Goal: Information Seeking & Learning: Learn about a topic

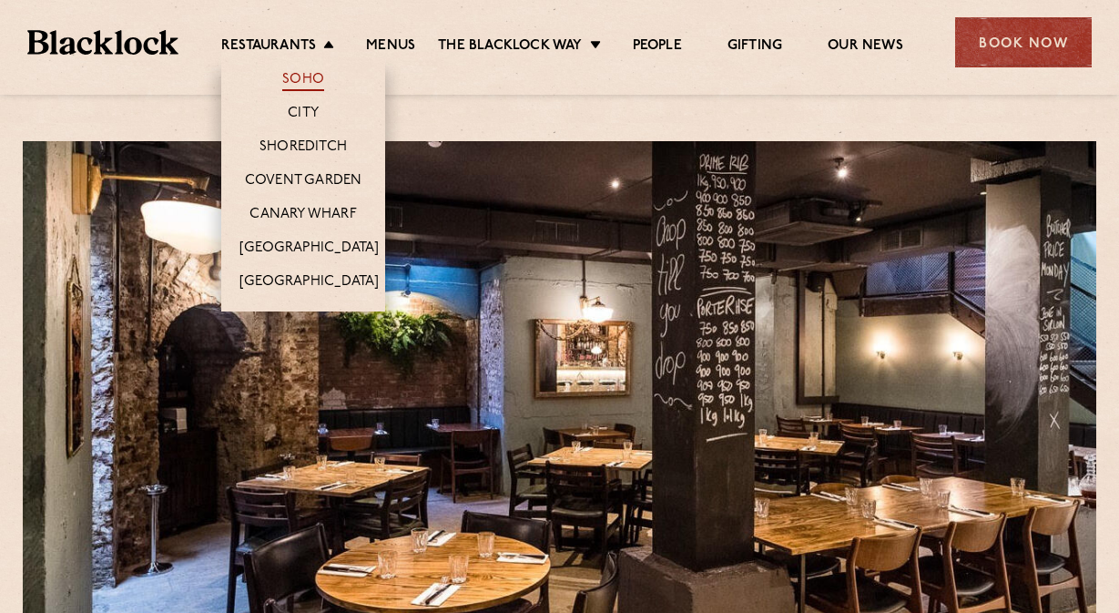
click at [285, 73] on link "Soho" at bounding box center [303, 81] width 42 height 20
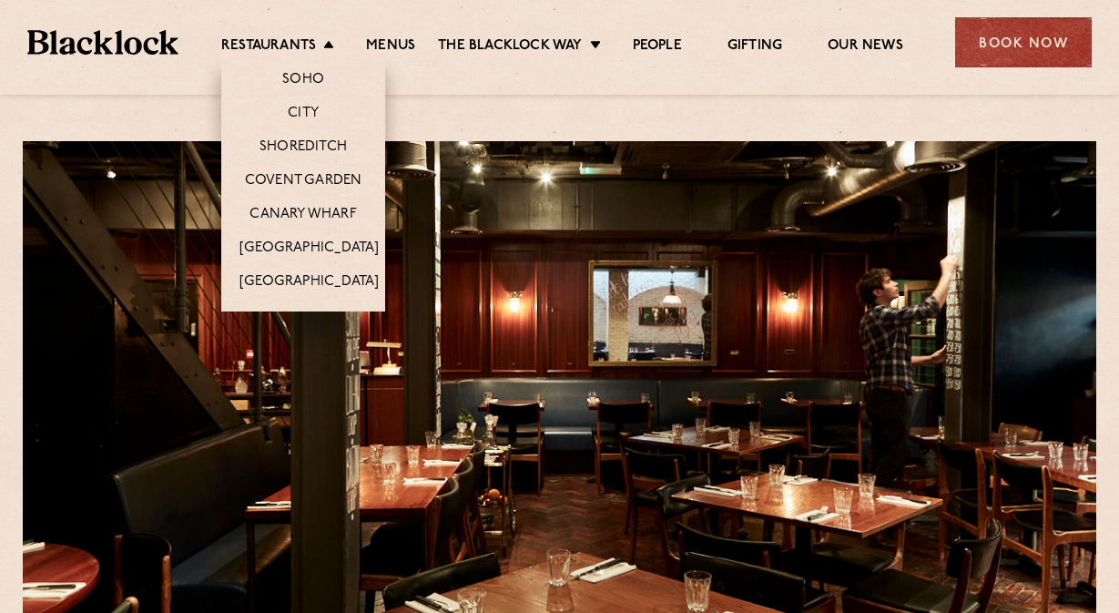
click at [283, 160] on li "Shoreditch" at bounding box center [303, 146] width 164 height 34
click at [283, 150] on link "Shoreditch" at bounding box center [302, 148] width 87 height 20
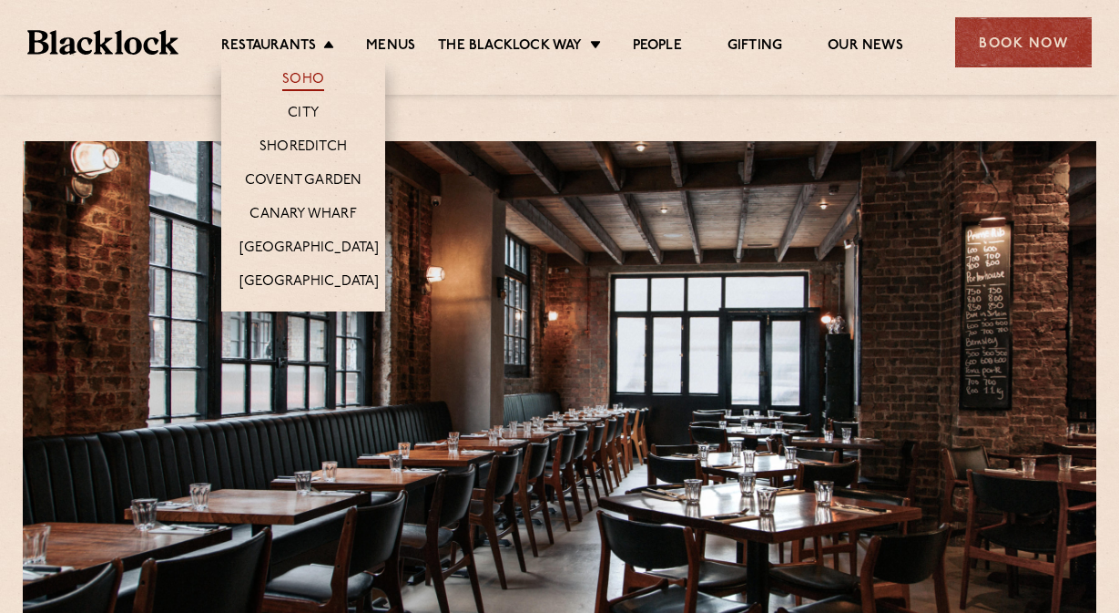
click at [291, 78] on link "Soho" at bounding box center [303, 81] width 42 height 20
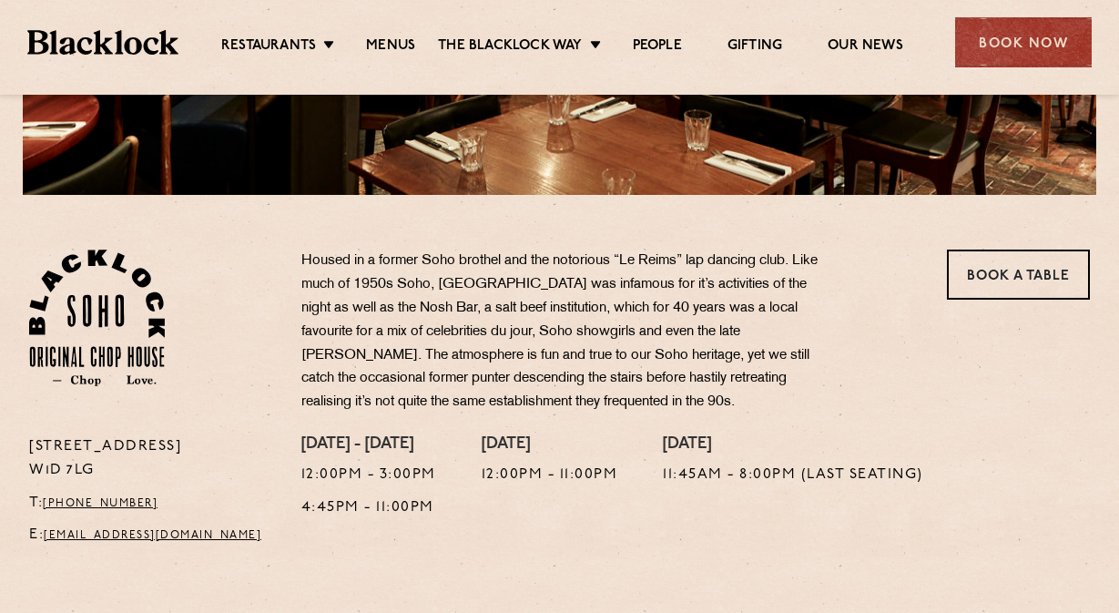
scroll to position [464, 0]
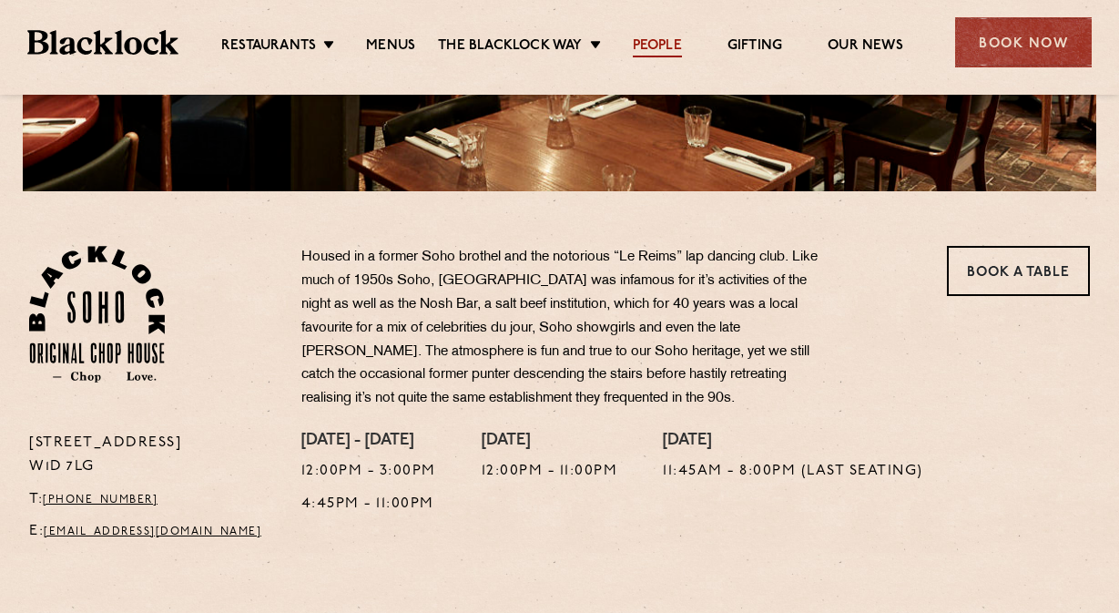
click at [656, 40] on link "People" at bounding box center [657, 47] width 49 height 20
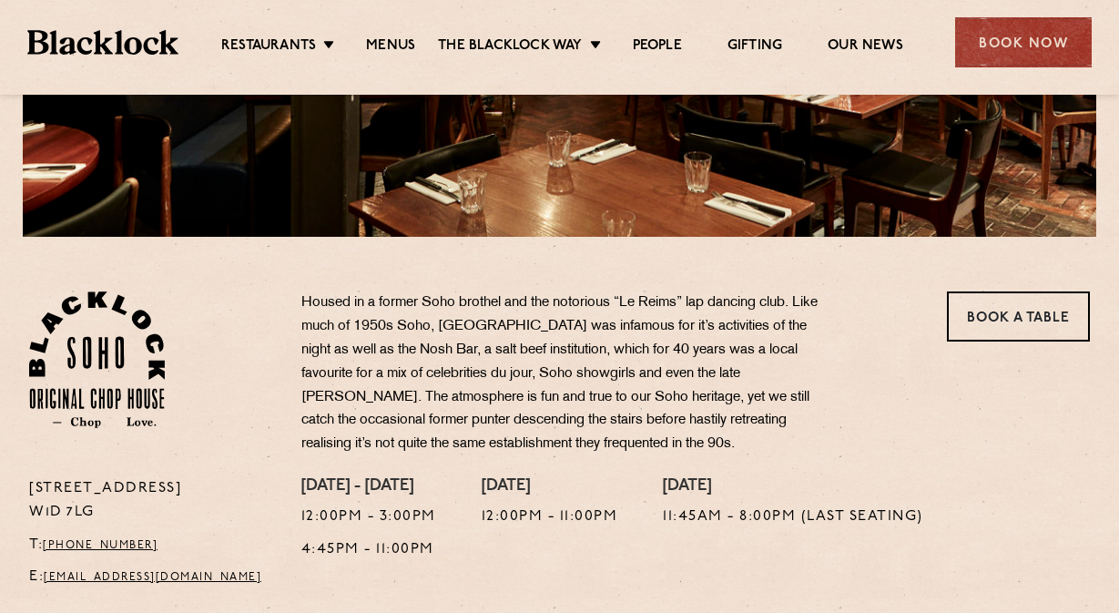
scroll to position [0, 0]
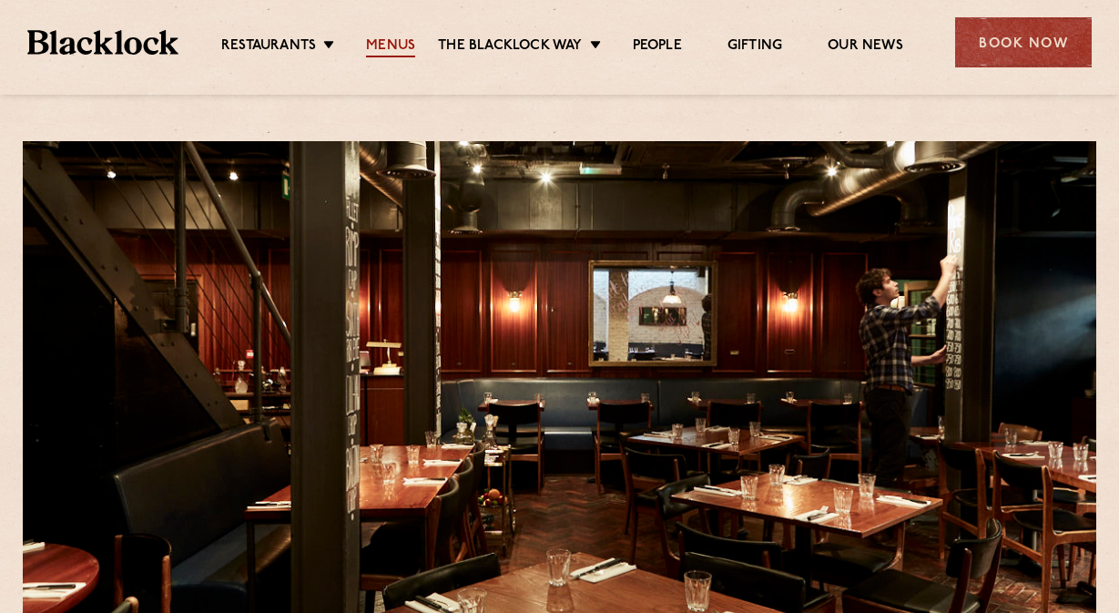
click at [391, 47] on link "Menus" at bounding box center [390, 47] width 49 height 20
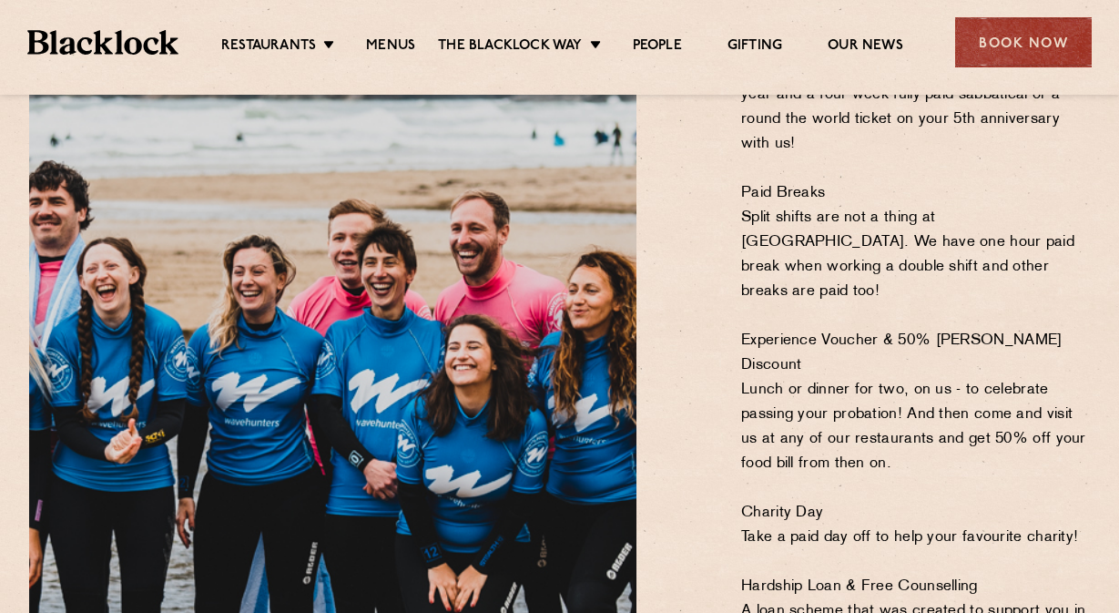
scroll to position [1466, 0]
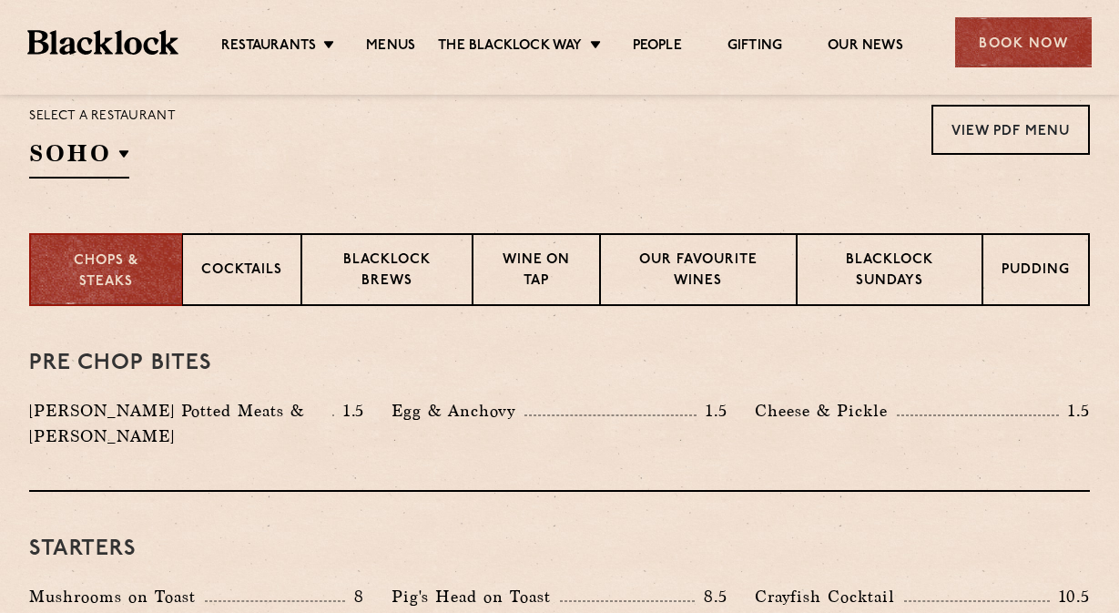
scroll to position [637, 0]
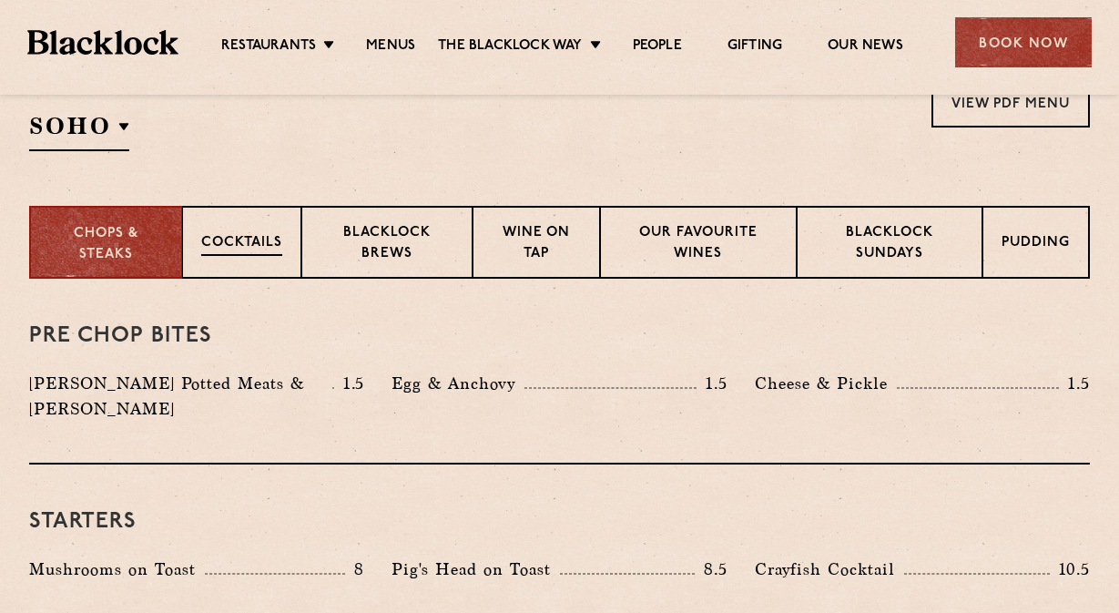
click at [238, 230] on div "Cocktails" at bounding box center [241, 242] width 119 height 73
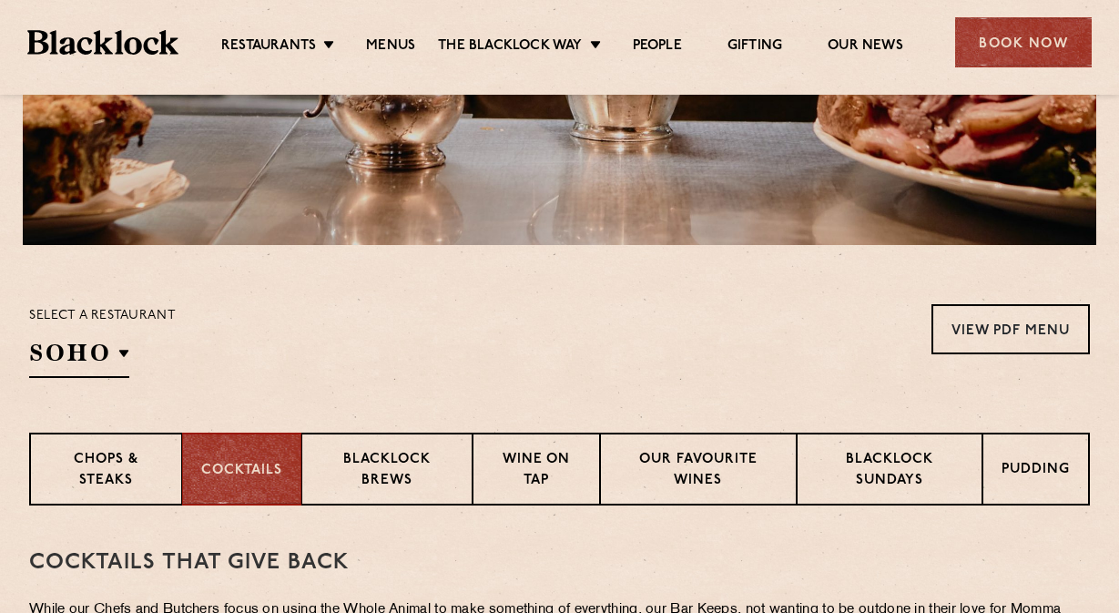
scroll to position [555, 0]
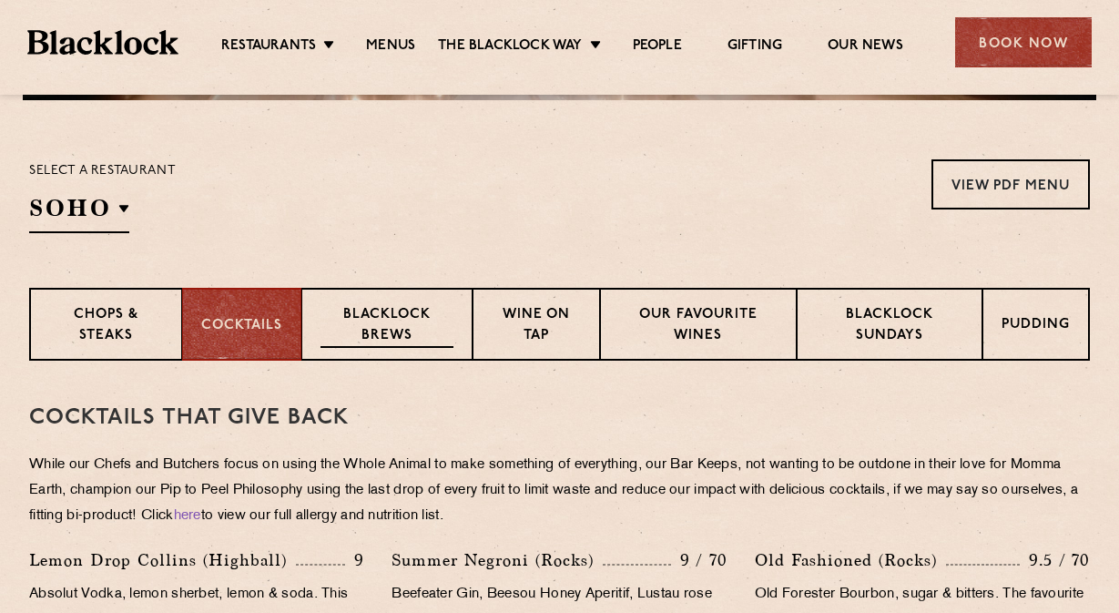
click at [412, 326] on p "Blacklock Brews" at bounding box center [386, 326] width 133 height 43
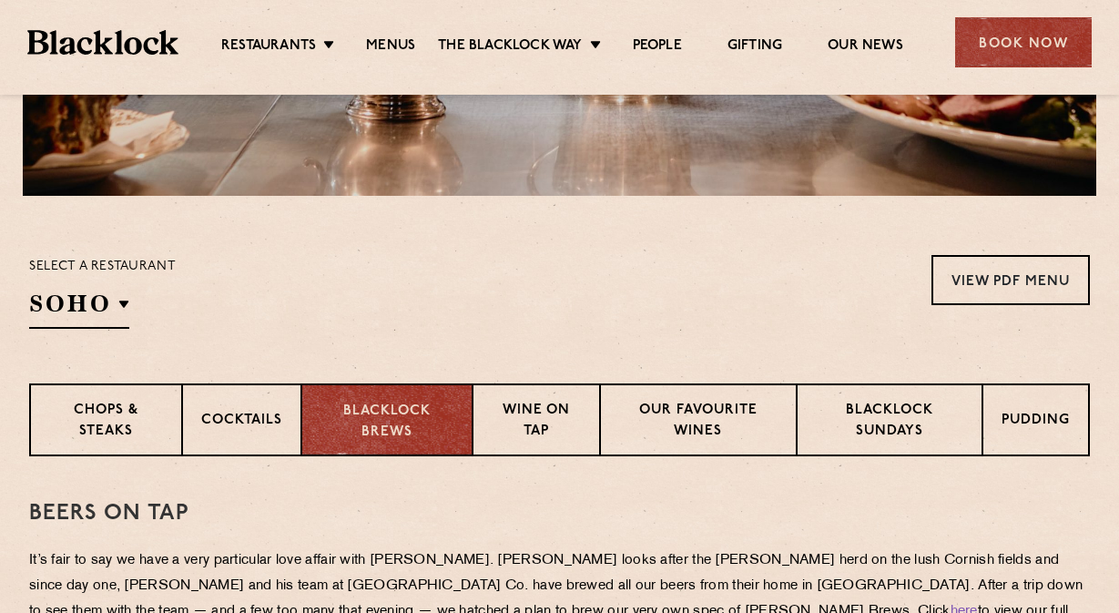
scroll to position [457, 0]
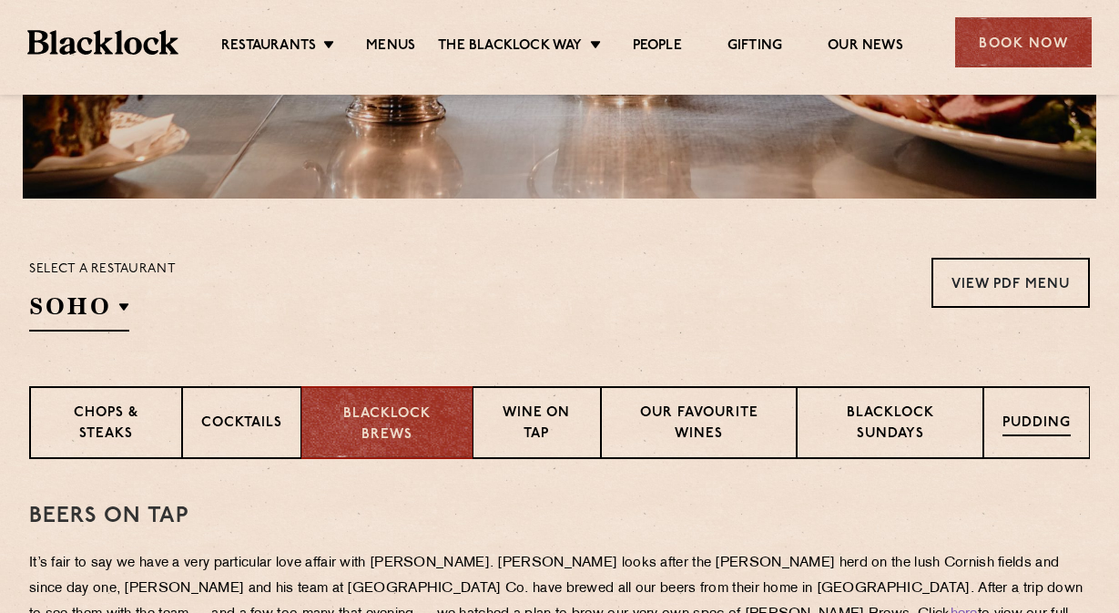
click at [1019, 421] on p "Pudding" at bounding box center [1036, 424] width 68 height 23
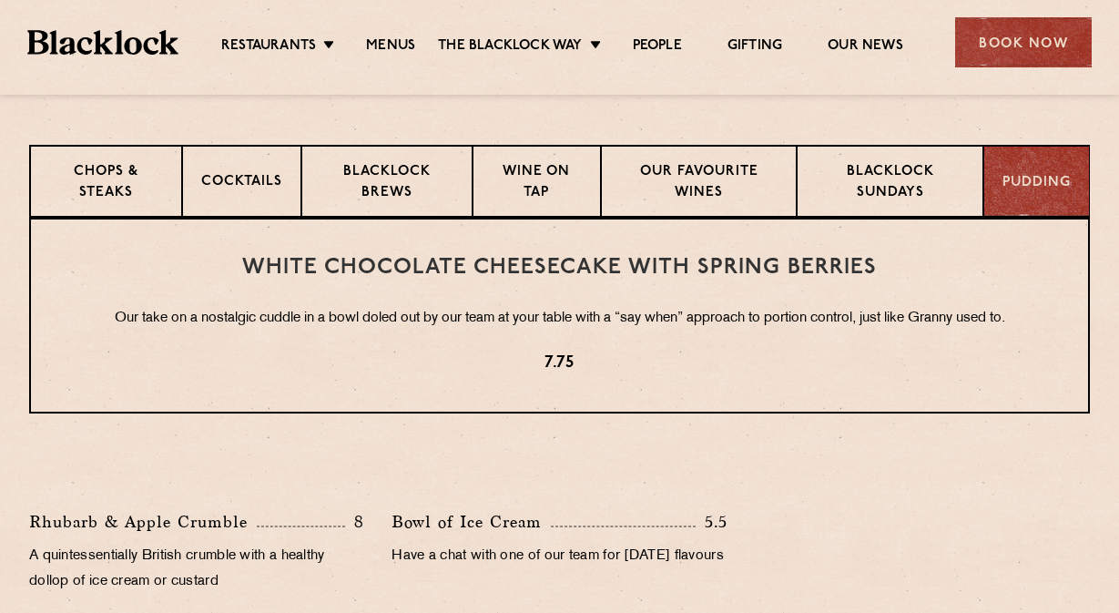
scroll to position [666, 0]
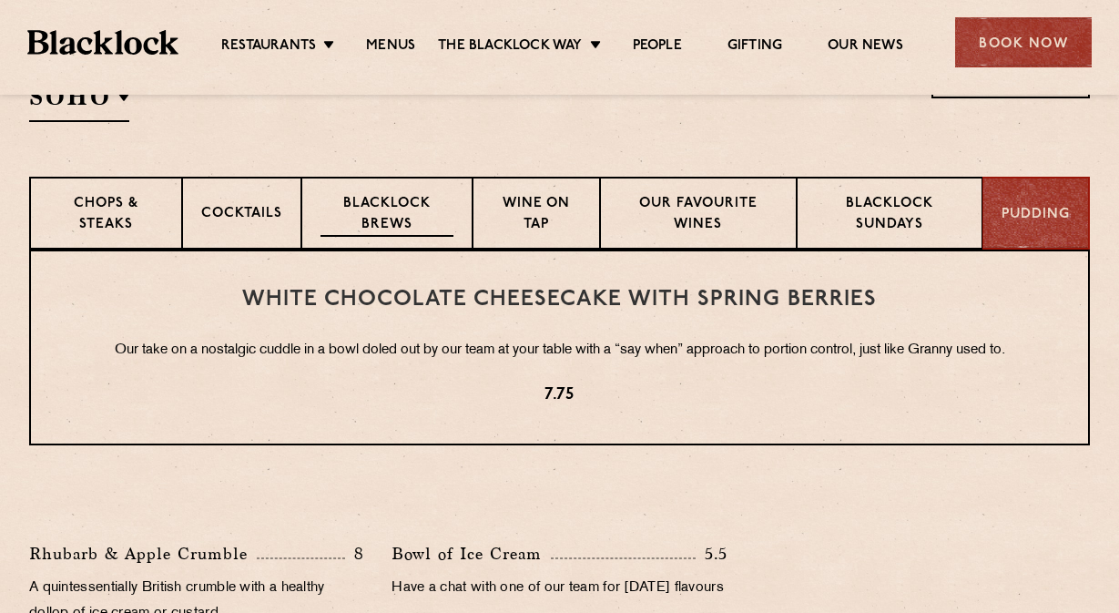
click at [356, 212] on p "Blacklock Brews" at bounding box center [386, 215] width 133 height 43
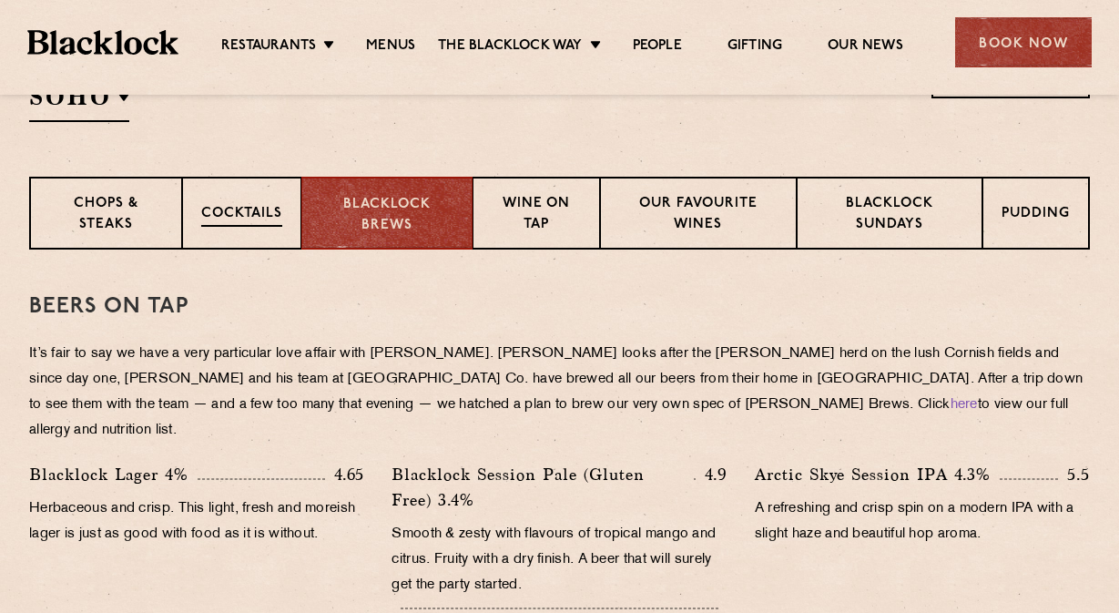
click at [256, 219] on p "Cocktails" at bounding box center [241, 215] width 81 height 23
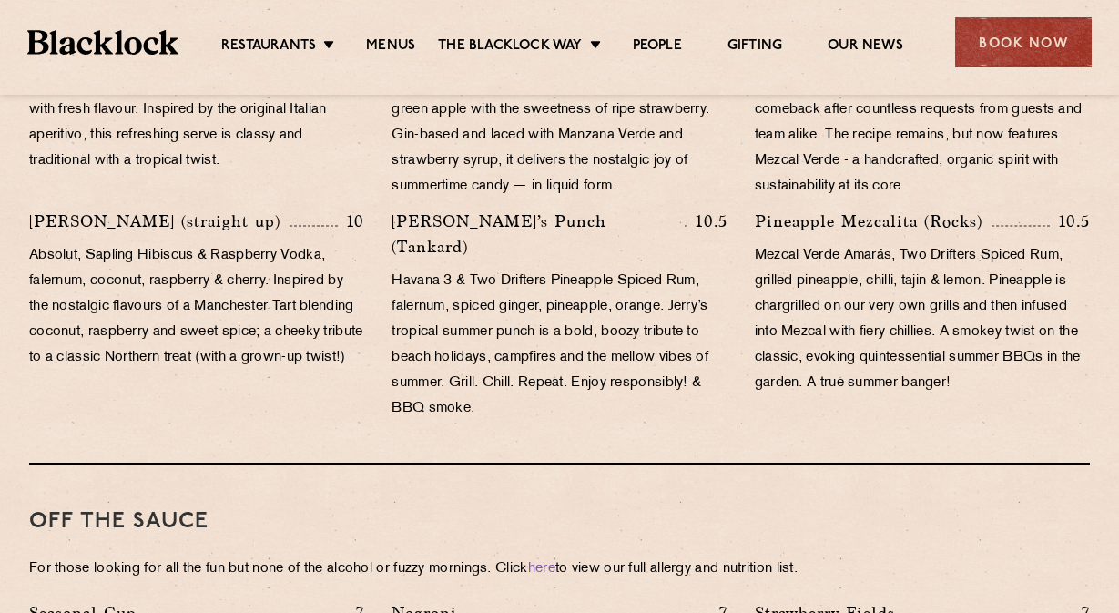
scroll to position [1464, 0]
